Goal: Transaction & Acquisition: Purchase product/service

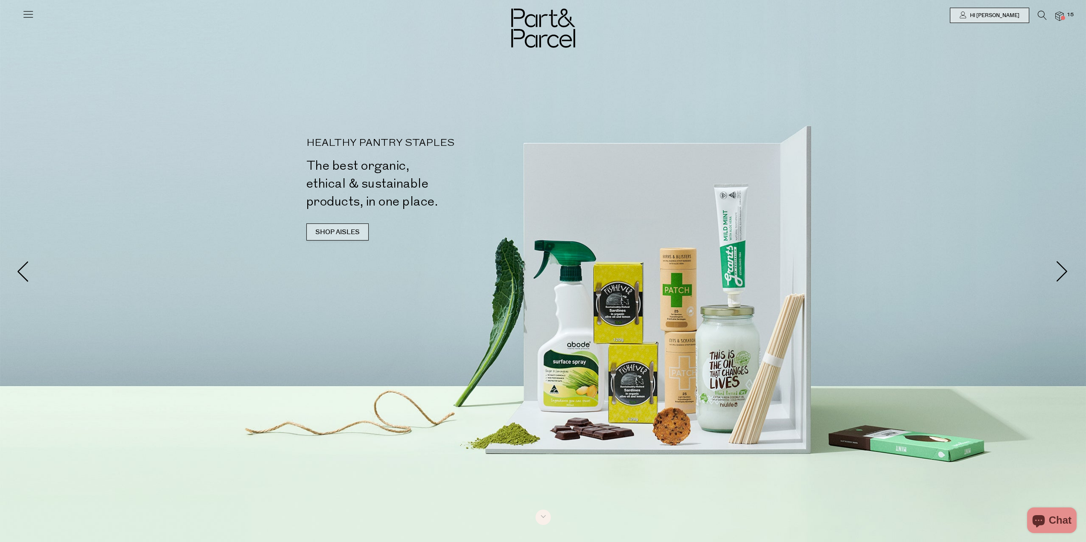
click at [352, 228] on link "SHOP AISLES" at bounding box center [337, 232] width 62 height 17
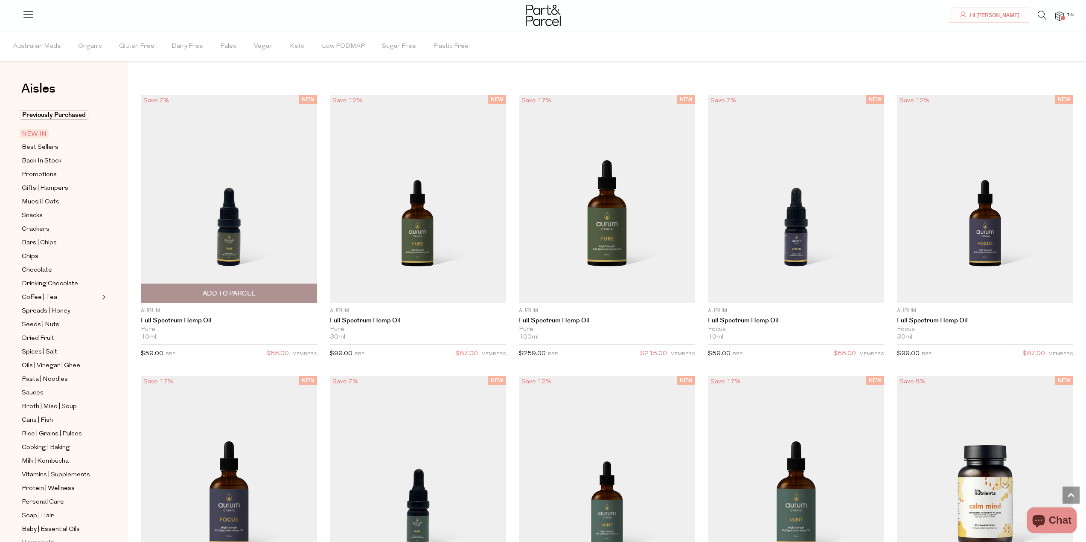
scroll to position [689, 0]
click at [36, 229] on span "Crackers" at bounding box center [36, 229] width 28 height 10
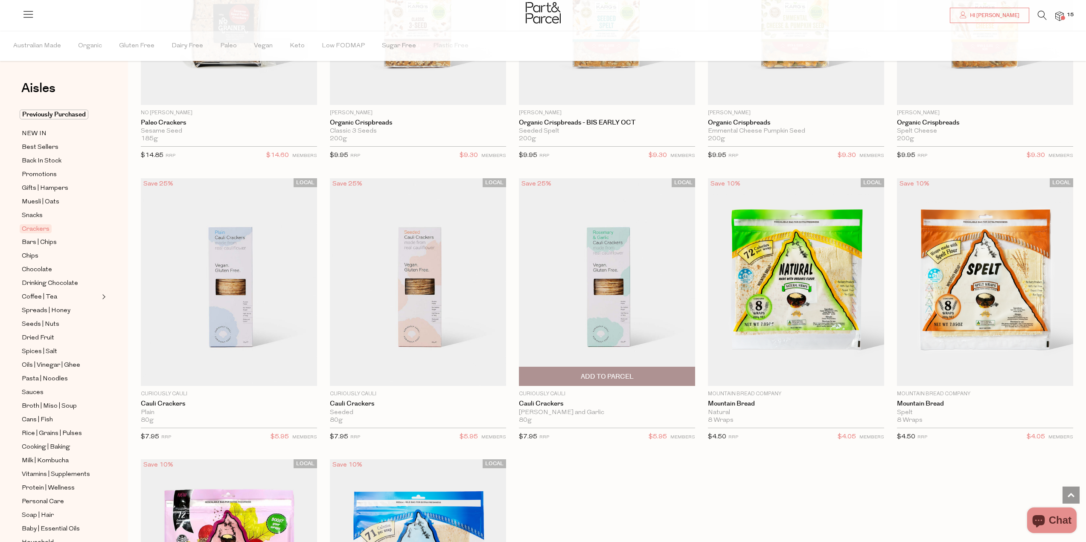
scroll to position [1621, 0]
click at [609, 373] on span "Add To Parcel" at bounding box center [607, 376] width 53 height 9
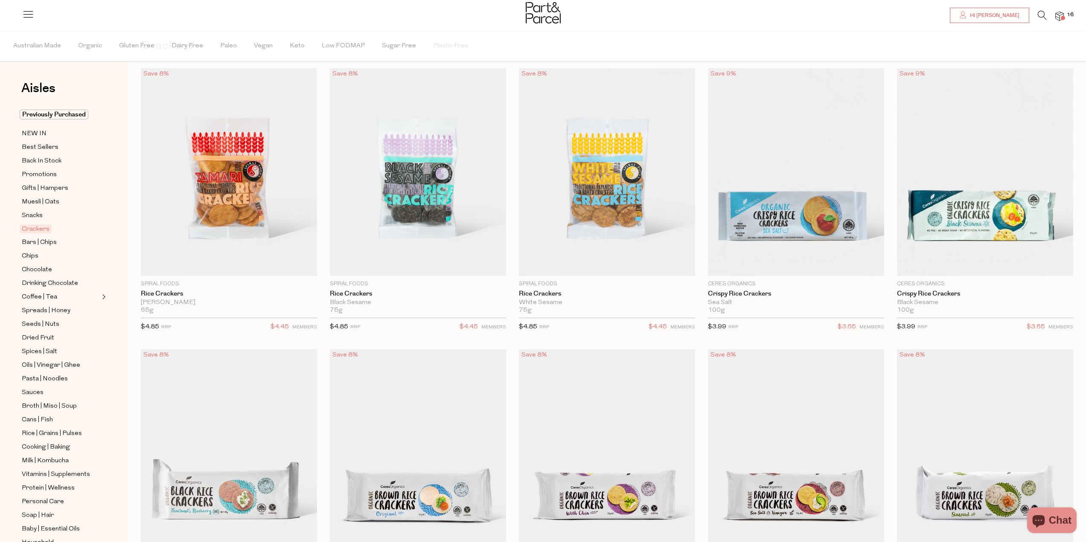
scroll to position [43, 0]
